Goal: Check status: Check status

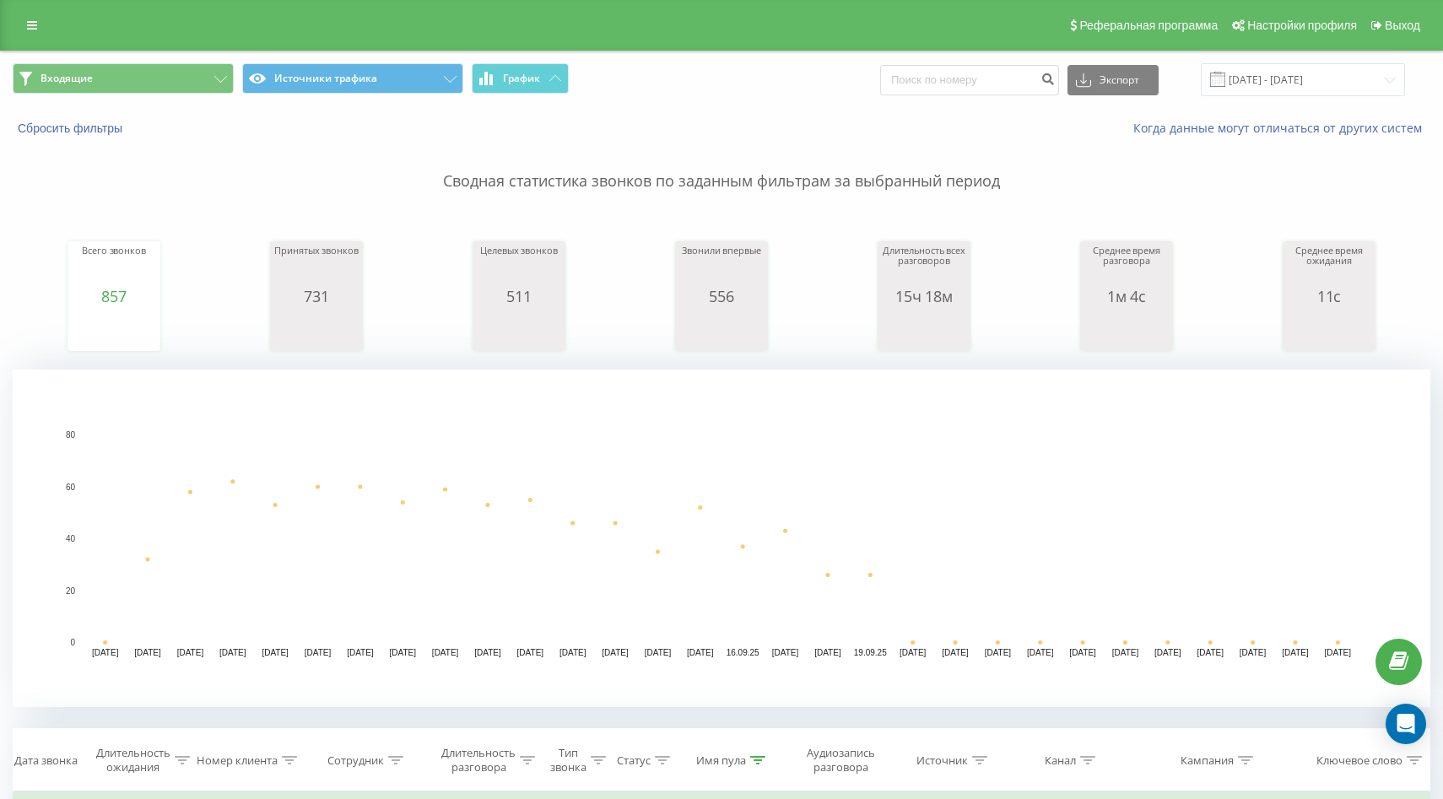
click at [1327, 595] on rect "A chart." at bounding box center [722, 538] width 1276 height 208
drag, startPoint x: 859, startPoint y: 512, endPoint x: 952, endPoint y: 526, distance: 94.6
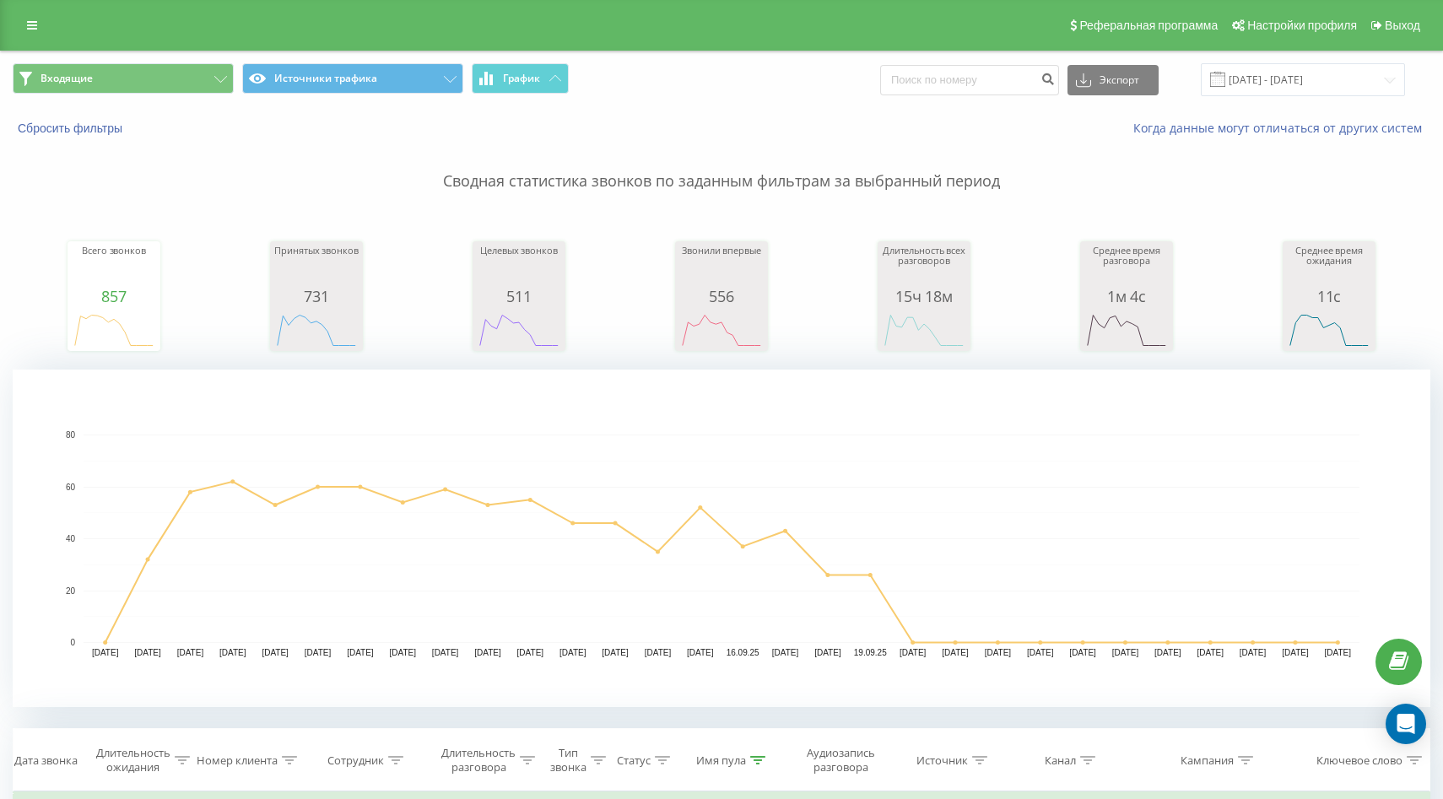
click at [864, 512] on rect "A chart." at bounding box center [722, 538] width 1276 height 208
